Goal: Information Seeking & Learning: Find specific fact

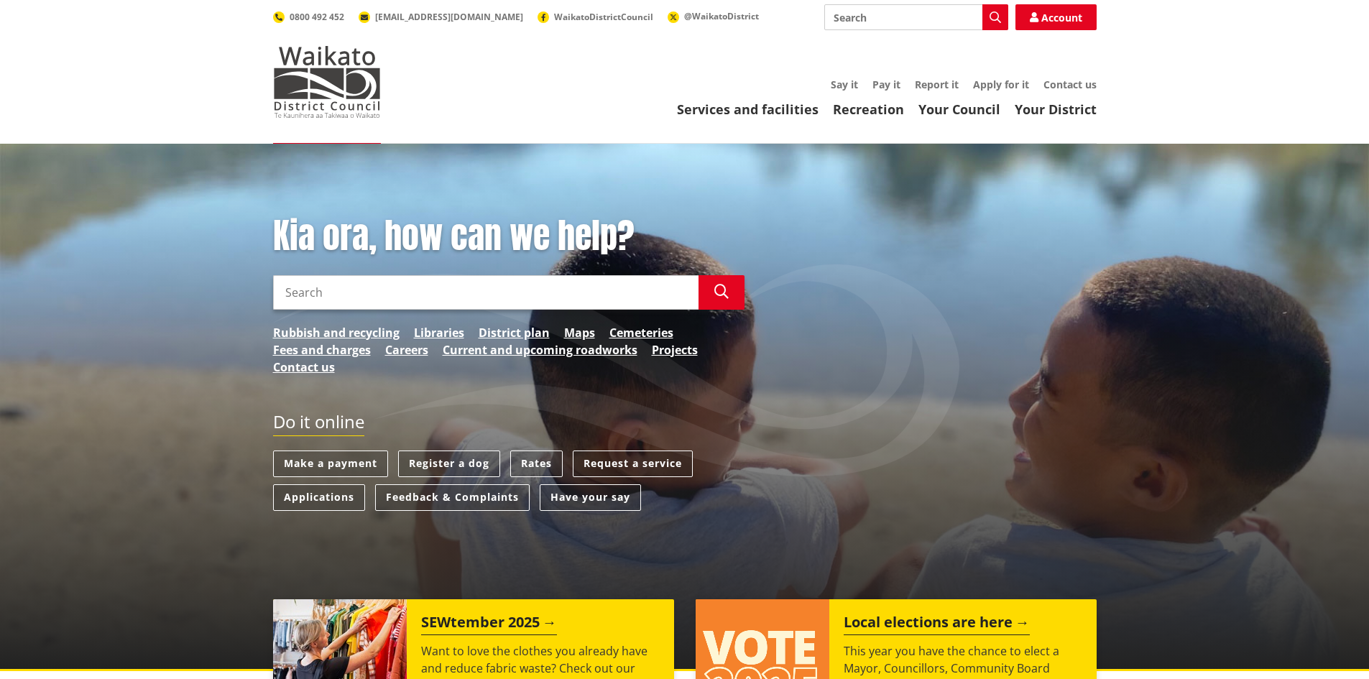
click at [293, 297] on input "Search" at bounding box center [486, 292] width 426 height 35
type input "raglan wastewater treatment"
click at [723, 291] on icon "button" at bounding box center [722, 292] width 14 height 14
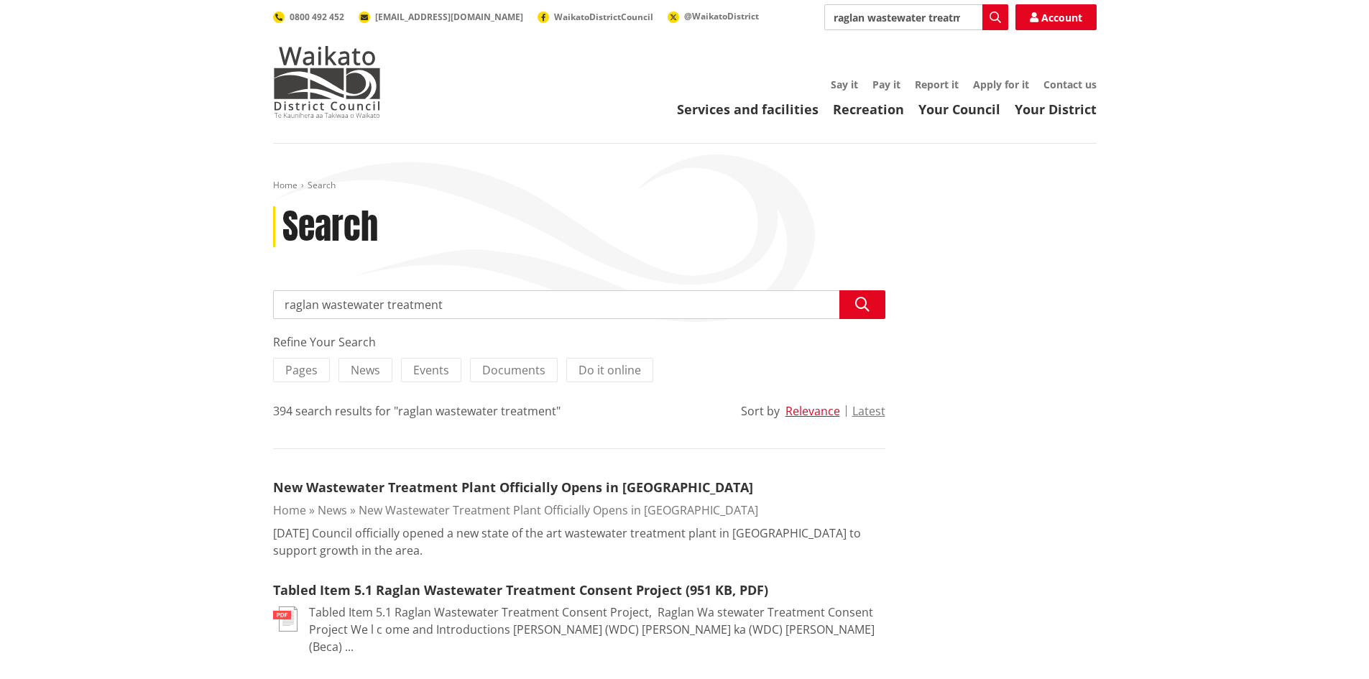
click at [471, 306] on input "raglan wastewater treatment" at bounding box center [579, 304] width 612 height 29
type input "raglan wastewater treatment plant performance"
click at [855, 304] on icon "button" at bounding box center [862, 305] width 14 height 14
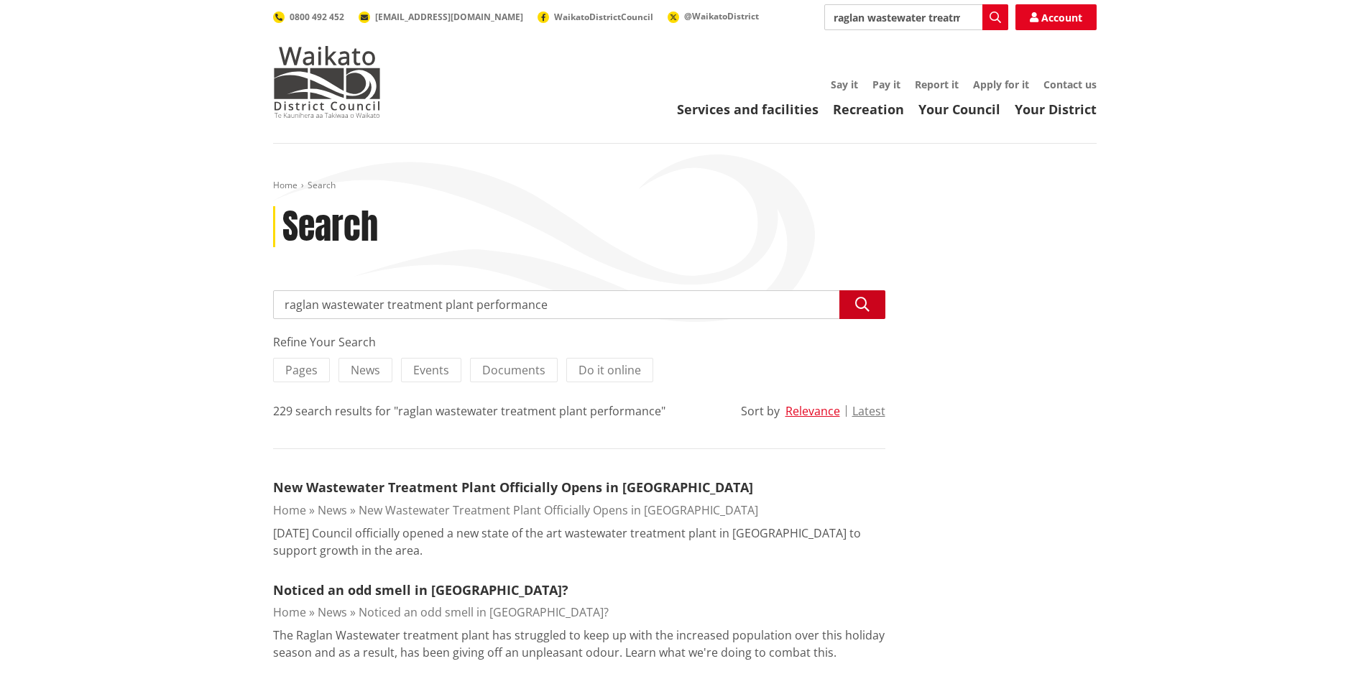
click at [865, 302] on icon "button" at bounding box center [862, 305] width 14 height 14
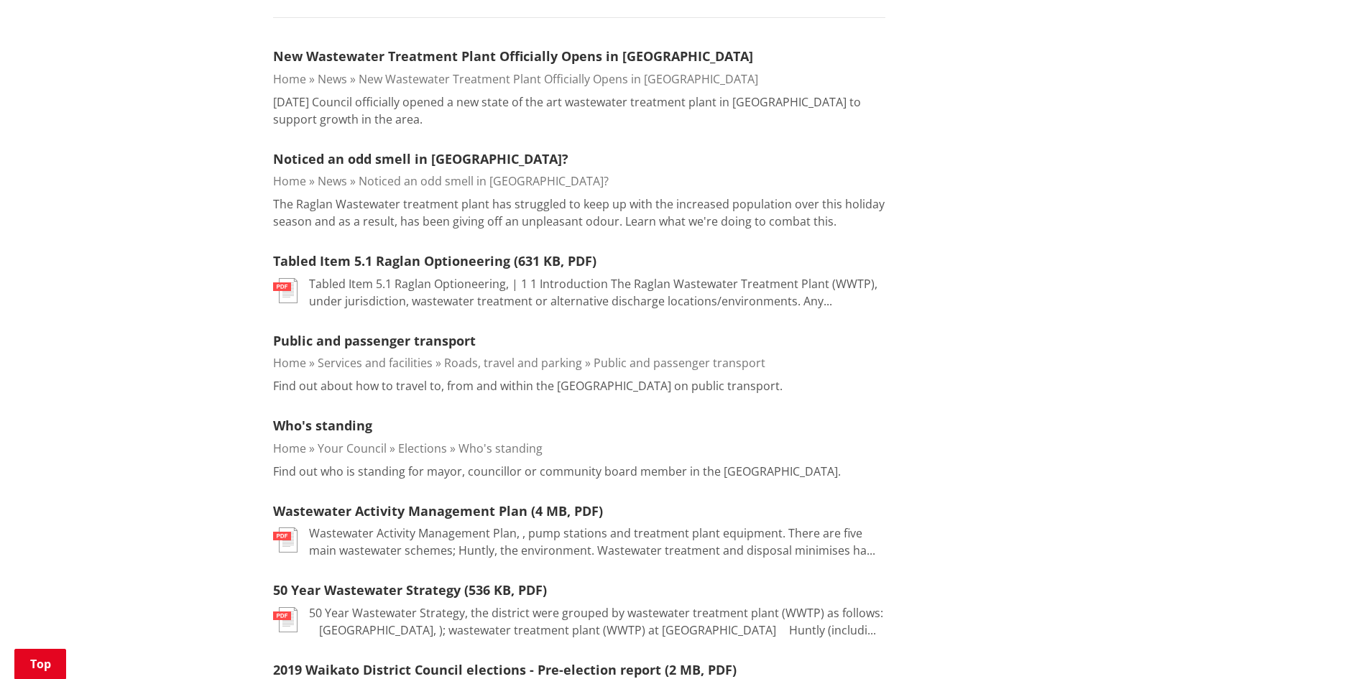
scroll to position [503, 0]
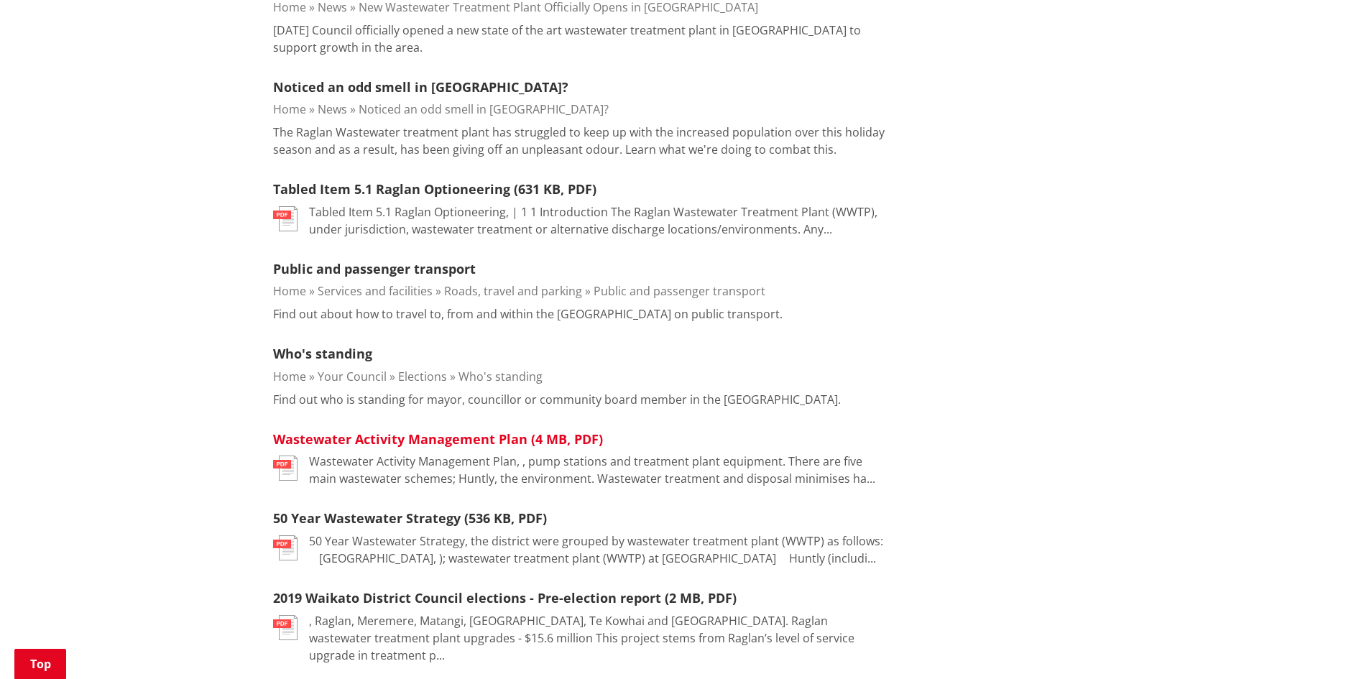
click at [428, 436] on link "Wastewater Activity Management Plan (4 MB, PDF)" at bounding box center [438, 439] width 330 height 17
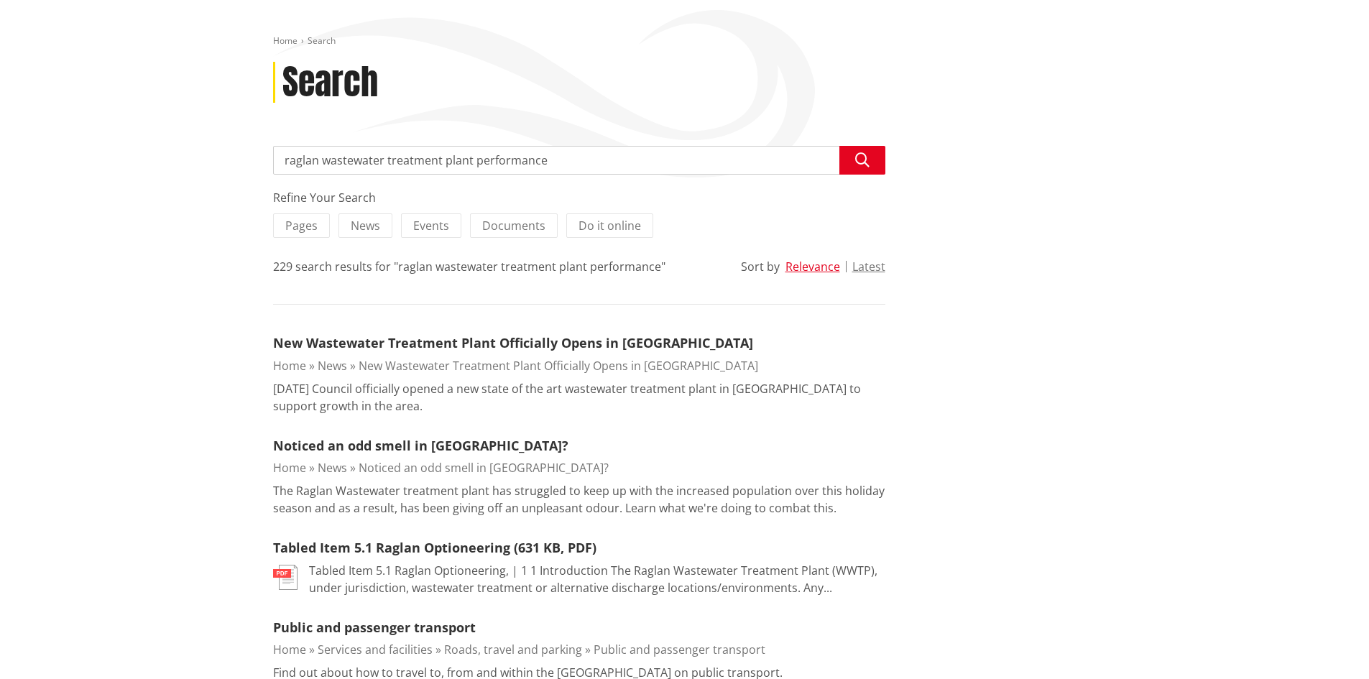
scroll to position [72, 0]
